Goal: Transaction & Acquisition: Purchase product/service

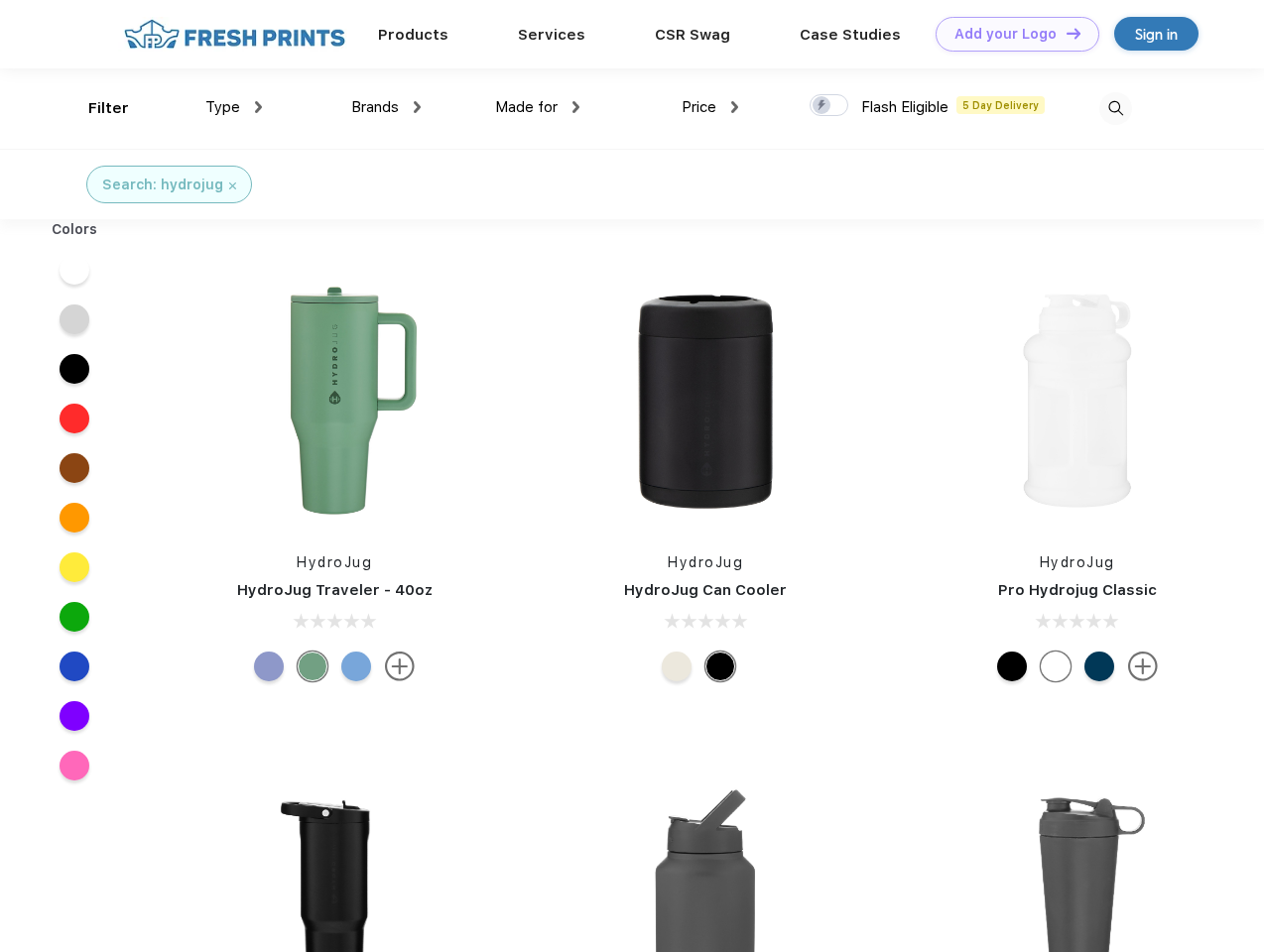
scroll to position [1, 0]
click at [1010, 34] on link "Add your Logo Design Tool" at bounding box center [1017, 34] width 164 height 35
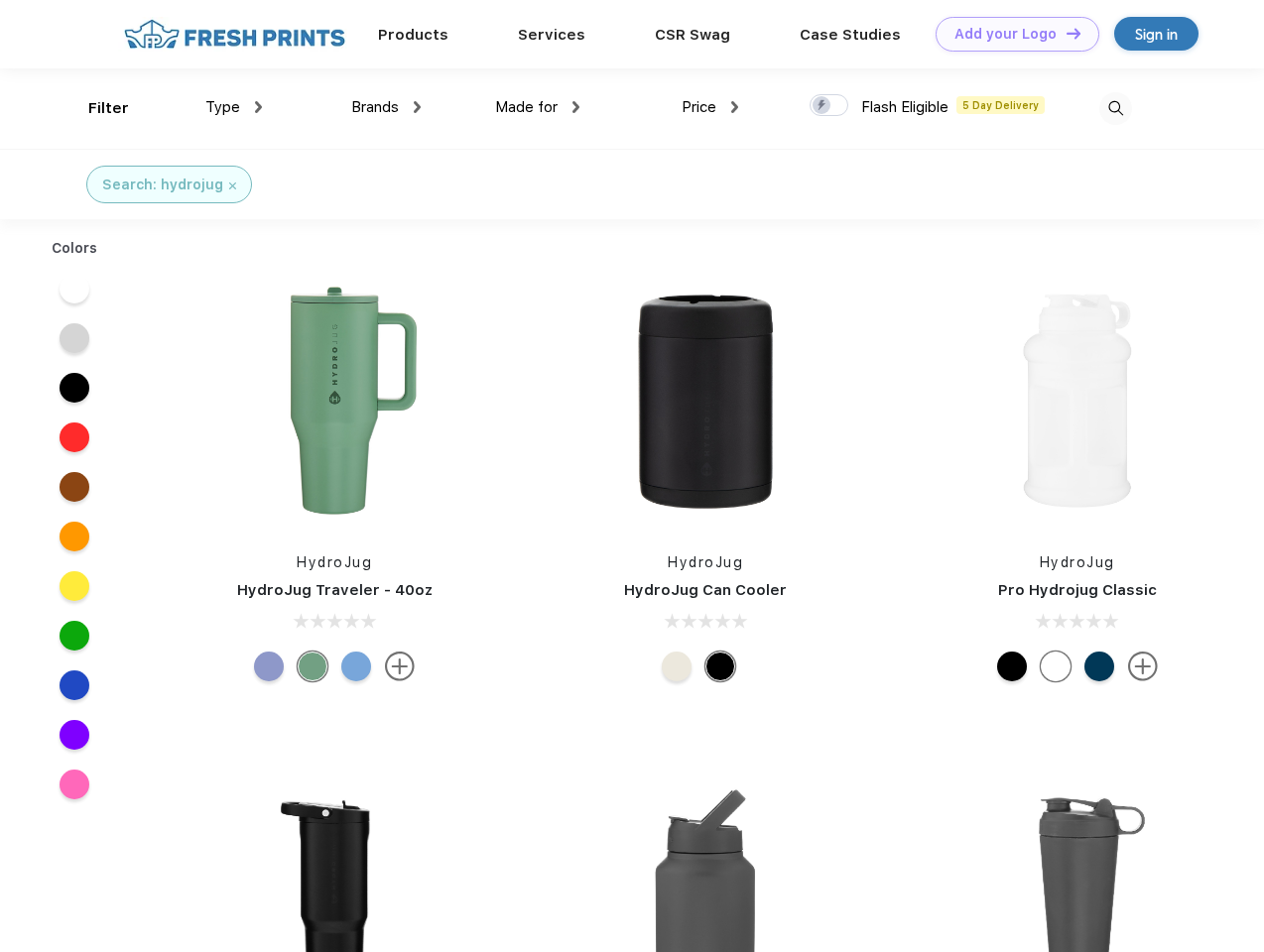
click at [0, 0] on div "Design Tool" at bounding box center [0, 0] width 0 height 0
click at [1065, 33] on link "Add your Logo Design Tool" at bounding box center [1017, 34] width 164 height 35
click at [95, 108] on div "Filter" at bounding box center [108, 108] width 41 height 23
click at [234, 107] on span "Type" at bounding box center [222, 107] width 35 height 18
click at [386, 107] on span "Brands" at bounding box center [375, 107] width 48 height 18
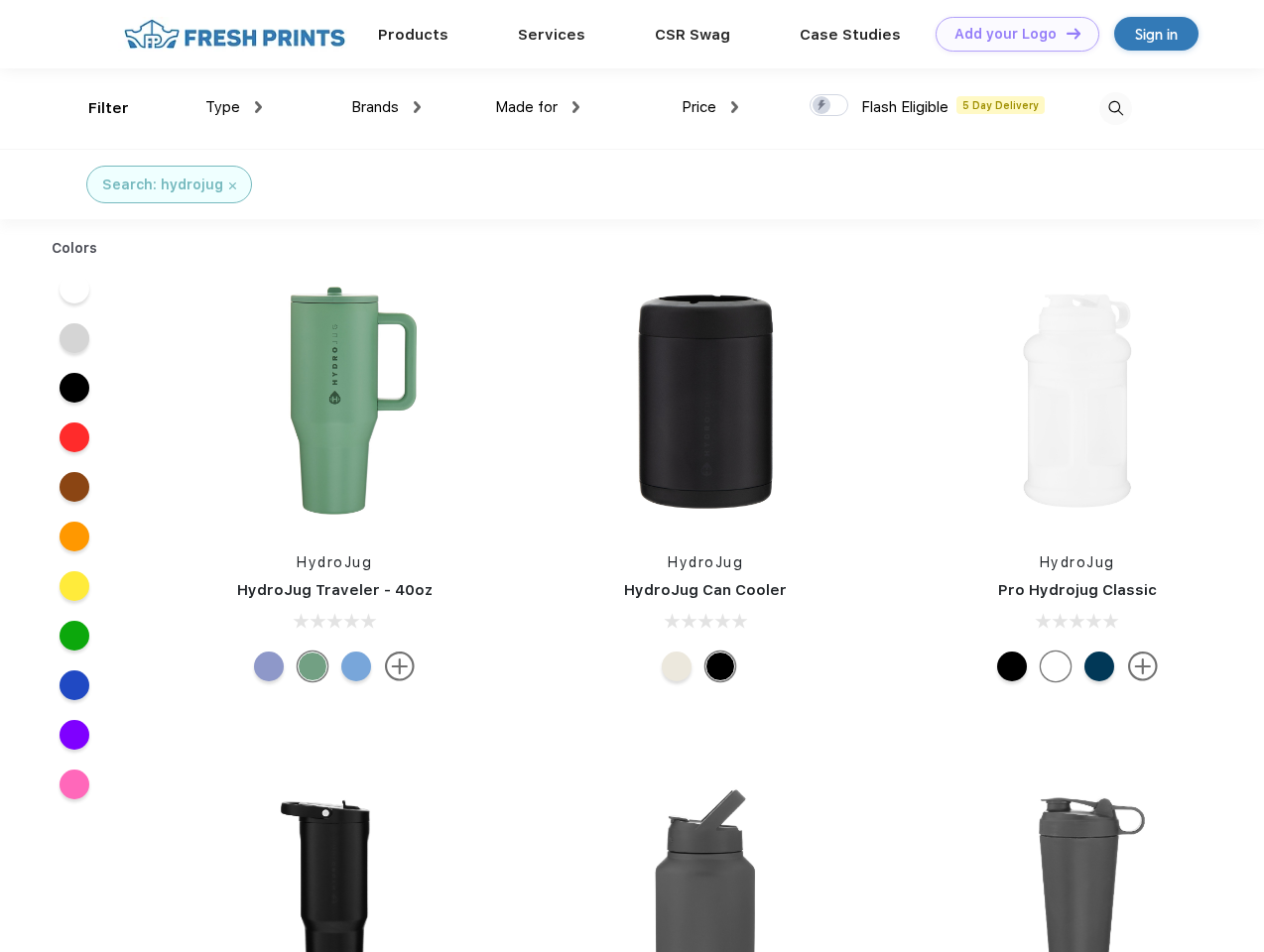
click at [538, 107] on span "Made for" at bounding box center [526, 107] width 63 height 18
click at [710, 107] on span "Price" at bounding box center [698, 107] width 35 height 18
click at [829, 106] on div at bounding box center [828, 105] width 39 height 22
click at [822, 106] on input "checkbox" at bounding box center [816, 99] width 13 height 13
click at [1115, 108] on img at bounding box center [1115, 108] width 33 height 33
